Goal: Task Accomplishment & Management: Manage account settings

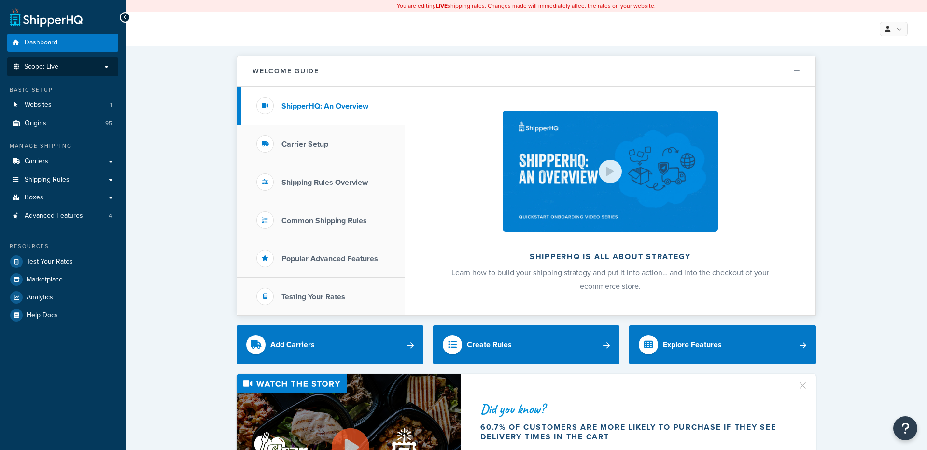
click at [81, 66] on p "Scope: Live" at bounding box center [63, 67] width 102 height 8
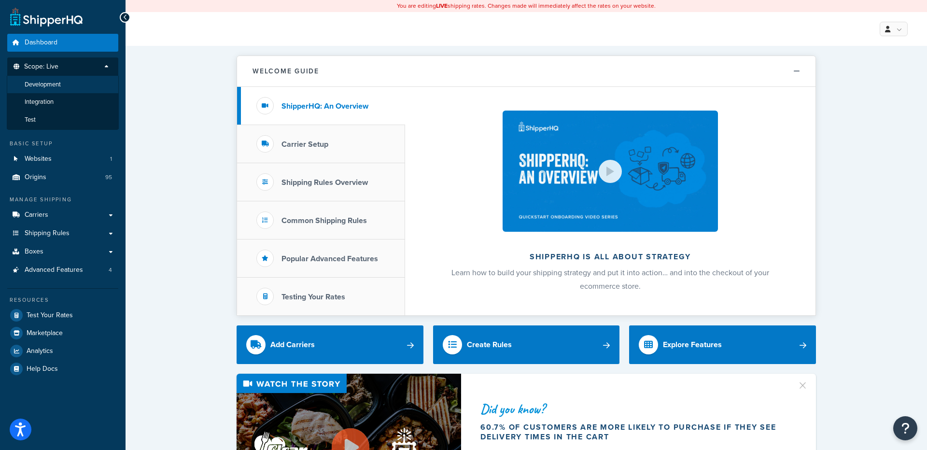
click at [70, 84] on li "Development" at bounding box center [63, 85] width 112 height 18
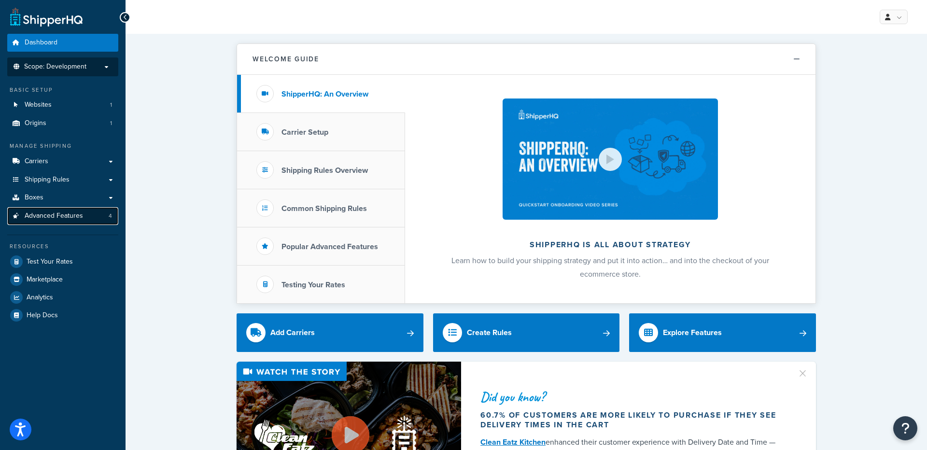
click at [65, 218] on span "Advanced Features" at bounding box center [54, 216] width 58 height 8
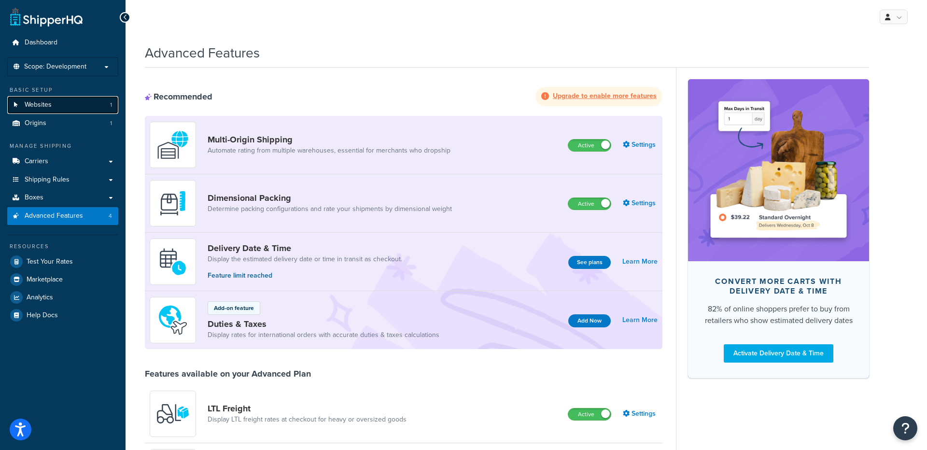
click at [56, 107] on link "Websites 1" at bounding box center [62, 105] width 111 height 18
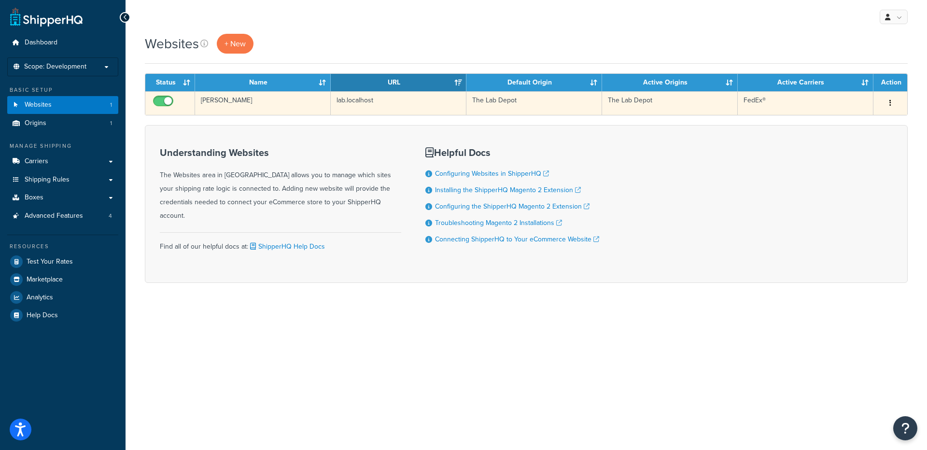
click at [550, 99] on td "The Lab Depot" at bounding box center [534, 103] width 136 height 24
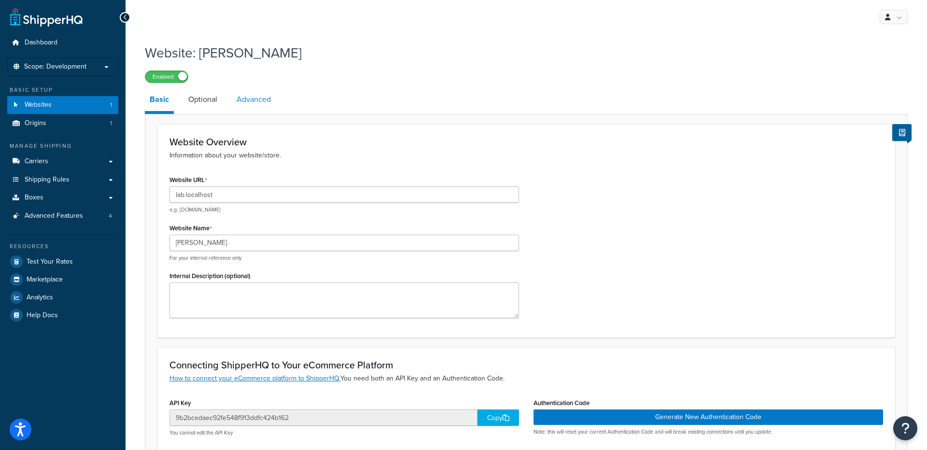
click at [253, 103] on link "Advanced" at bounding box center [254, 99] width 44 height 23
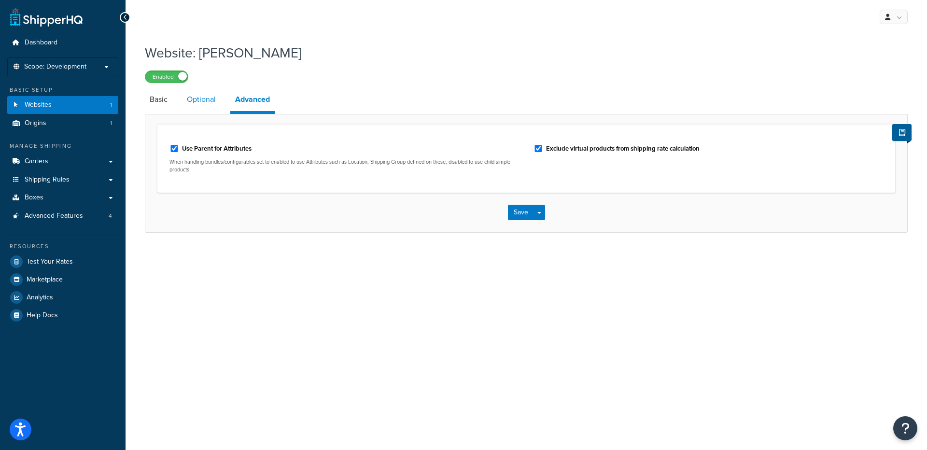
click at [193, 106] on link "Optional" at bounding box center [201, 99] width 39 height 23
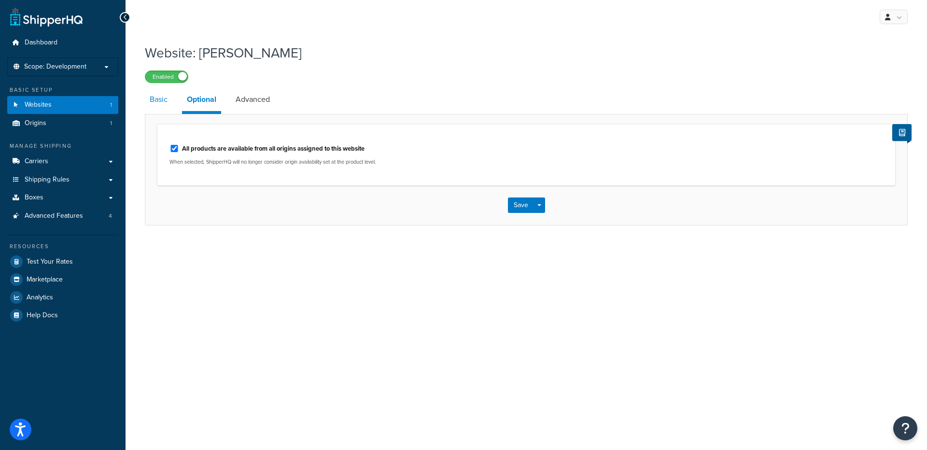
click at [153, 105] on link "Basic" at bounding box center [159, 99] width 28 height 23
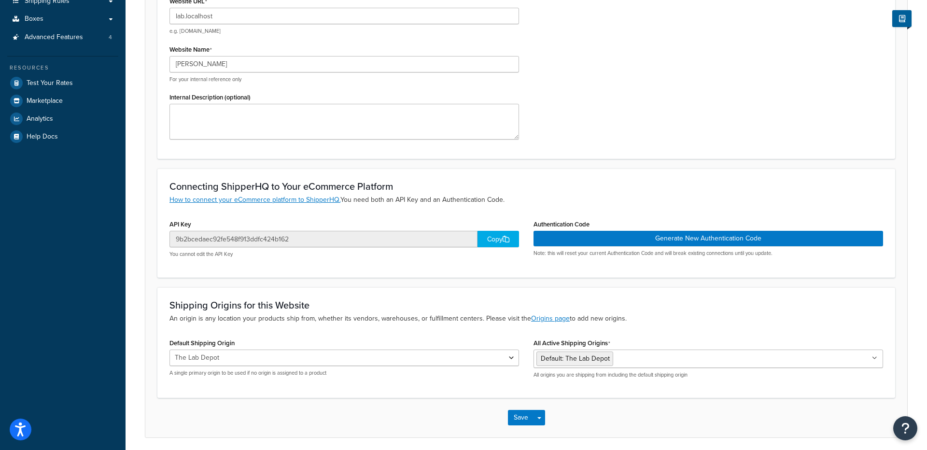
scroll to position [208, 0]
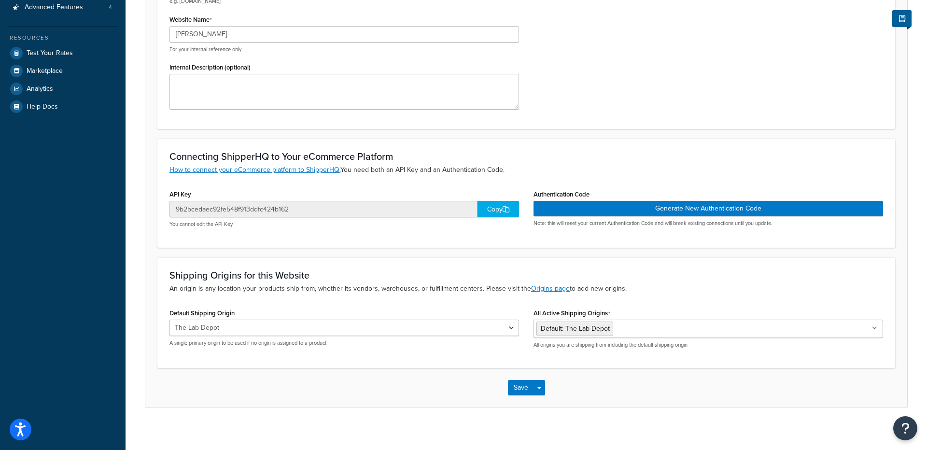
click at [485, 209] on div "Copy" at bounding box center [498, 209] width 42 height 16
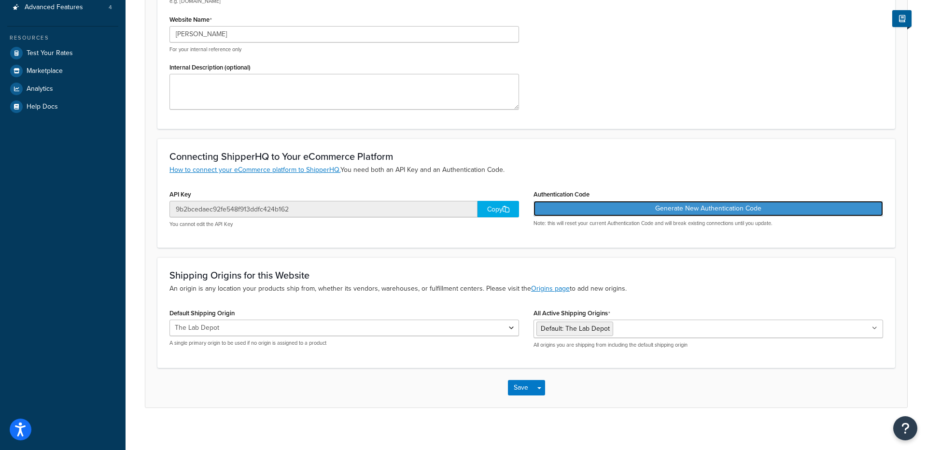
click at [720, 206] on button "Generate New Authentication Code" at bounding box center [707, 208] width 349 height 15
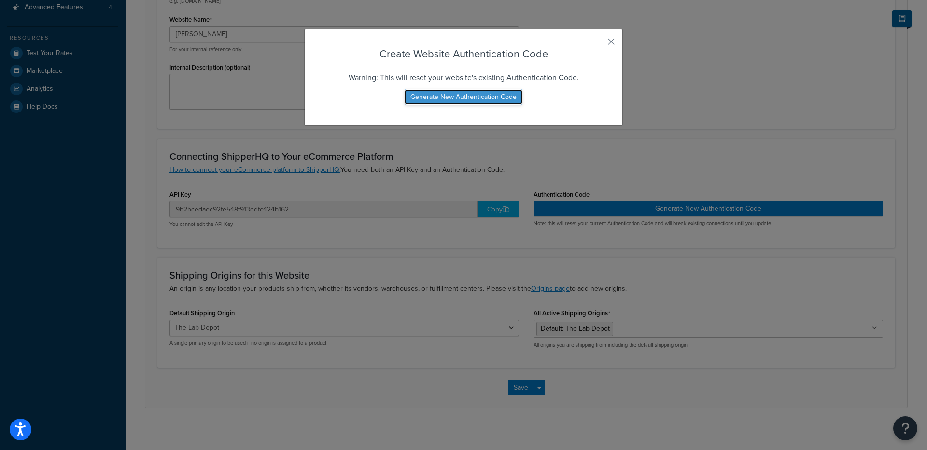
click at [504, 98] on button "Generate New Authentication Code" at bounding box center [463, 96] width 118 height 15
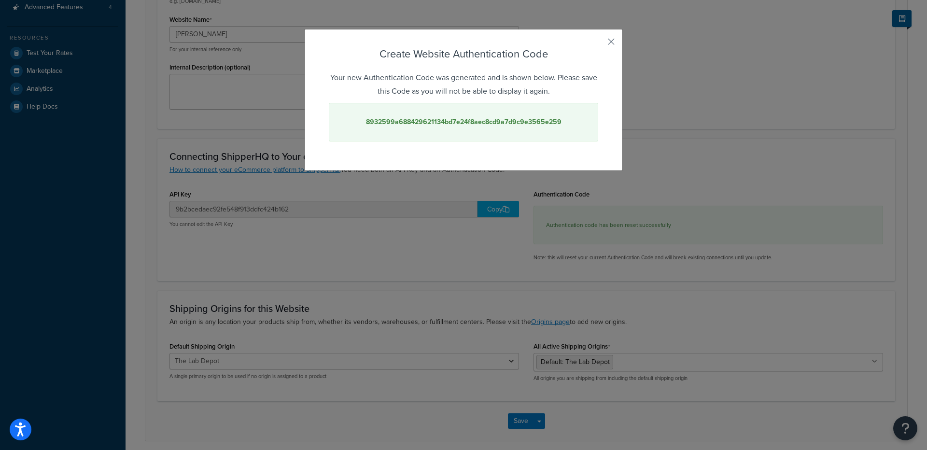
click at [517, 123] on strong "8932599a688429621134bd7e24f8aec8cd9a7d9c9e3565e259" at bounding box center [463, 122] width 195 height 10
